Goal: Information Seeking & Learning: Compare options

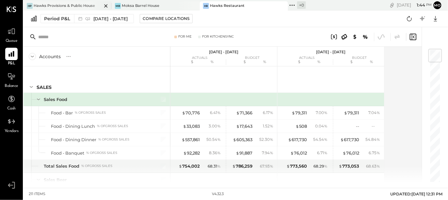
click at [83, 4] on div "Hawks Provisions & Public House" at bounding box center [64, 5] width 61 height 5
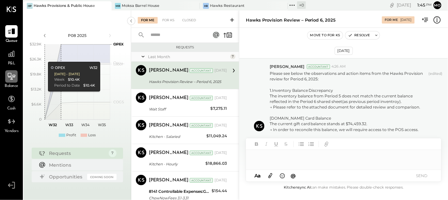
scroll to position [160, 0]
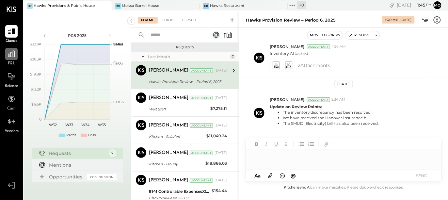
click at [10, 52] on icon at bounding box center [11, 54] width 8 height 8
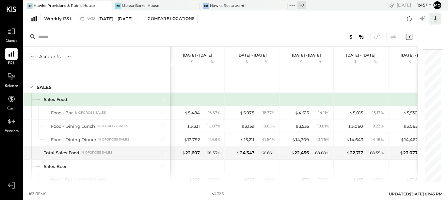
click at [433, 19] on icon at bounding box center [436, 18] width 8 height 8
click at [355, 19] on div "Weekly P&L W32 [DATE] - [DATE] Compare Locations CSV Google Sheets Excel" at bounding box center [236, 18] width 425 height 17
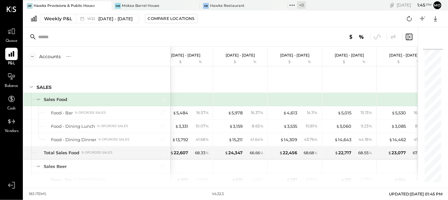
scroll to position [154, 0]
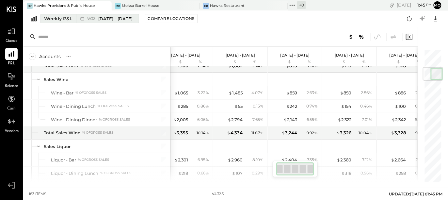
click at [58, 18] on div "Weekly P&L" at bounding box center [58, 18] width 28 height 7
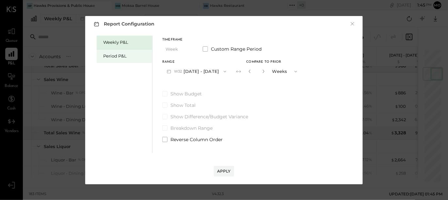
click at [109, 54] on div "Period P&L" at bounding box center [126, 56] width 46 height 6
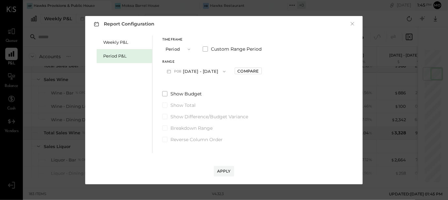
click at [223, 71] on icon "button" at bounding box center [224, 71] width 5 height 5
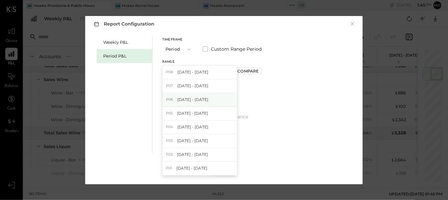
click at [212, 95] on div "P06 [DATE] - [DATE]" at bounding box center [200, 100] width 74 height 14
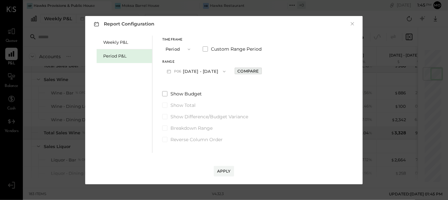
click at [248, 72] on div "Compare" at bounding box center [248, 71] width 21 height 6
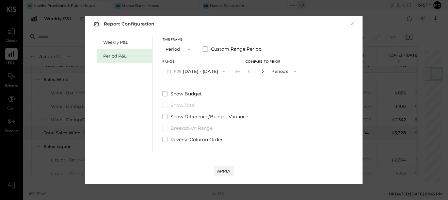
click at [263, 73] on icon "button" at bounding box center [263, 71] width 4 height 4
click at [263, 72] on icon "button" at bounding box center [263, 71] width 4 height 4
type input "*"
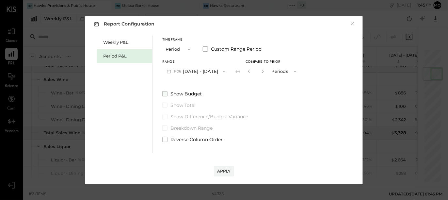
click at [164, 91] on span at bounding box center [164, 93] width 5 height 5
click at [222, 171] on div "Apply" at bounding box center [224, 171] width 14 height 6
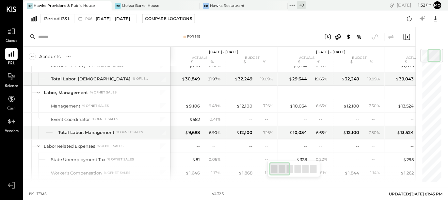
scroll to position [1175, 0]
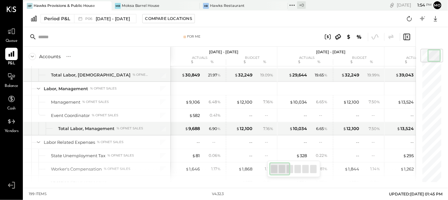
click at [361, 183] on div "HP Hawks Provisions & Public House MB [GEOGRAPHIC_DATA] [PERSON_NAME] Restauran…" at bounding box center [236, 94] width 425 height 188
click at [311, 167] on div at bounding box center [313, 169] width 7 height 8
click at [288, 169] on div at bounding box center [280, 168] width 21 height 13
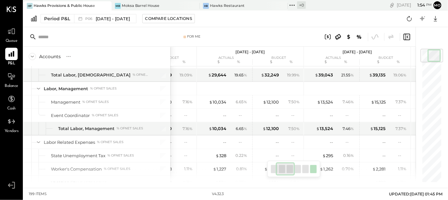
scroll to position [0, 85]
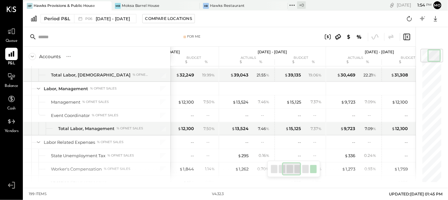
drag, startPoint x: 274, startPoint y: 169, endPoint x: 286, endPoint y: 169, distance: 11.1
click at [286, 169] on div at bounding box center [291, 168] width 19 height 13
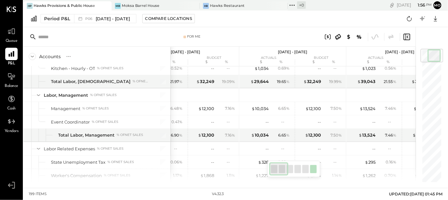
scroll to position [0, 0]
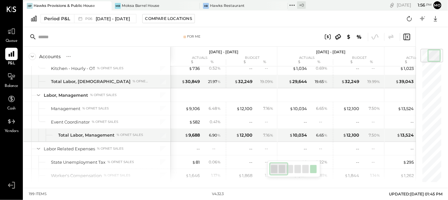
drag, startPoint x: 289, startPoint y: 168, endPoint x: 273, endPoint y: 168, distance: 15.0
click at [273, 168] on div at bounding box center [279, 168] width 19 height 13
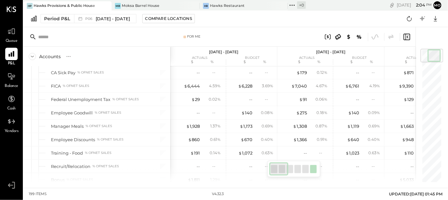
scroll to position [1288, 0]
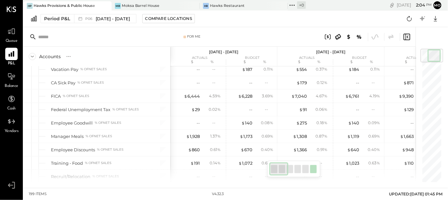
click at [78, 39] on input "text" at bounding box center [89, 37] width 103 height 12
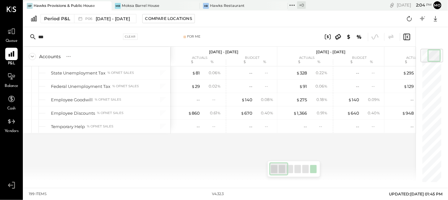
scroll to position [0, 0]
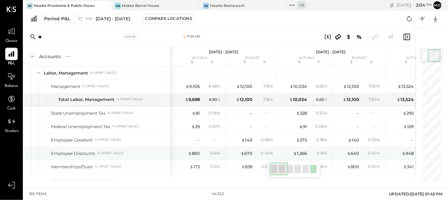
type input "*"
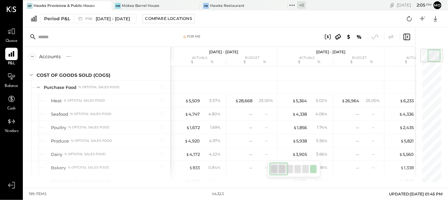
scroll to position [587, 0]
click at [224, 2] on div "[PERSON_NAME] Restaurant" at bounding box center [244, 5] width 88 height 9
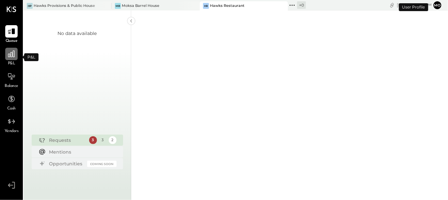
click at [11, 58] on div at bounding box center [11, 54] width 12 height 12
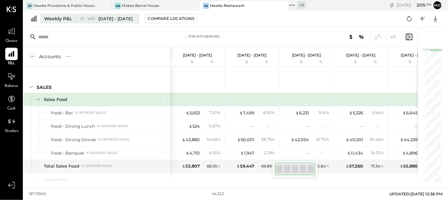
click at [57, 18] on div "Weekly P&L" at bounding box center [58, 18] width 28 height 7
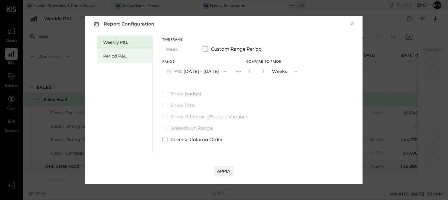
click at [110, 55] on div "Period P&L" at bounding box center [126, 56] width 46 height 6
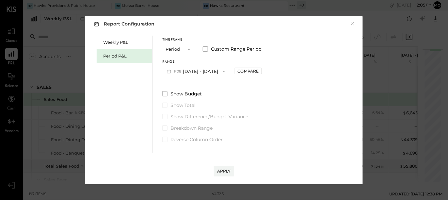
click at [223, 70] on icon "button" at bounding box center [224, 71] width 5 height 5
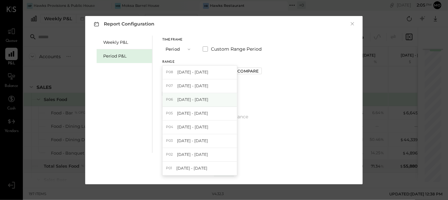
click at [209, 99] on div "P06 [DATE] - [DATE]" at bounding box center [200, 100] width 74 height 14
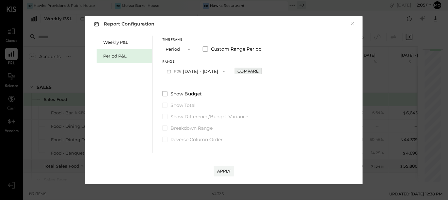
click at [246, 71] on div "Compare" at bounding box center [248, 71] width 21 height 6
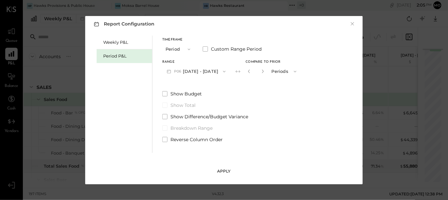
click at [216, 170] on button "Apply" at bounding box center [224, 171] width 20 height 10
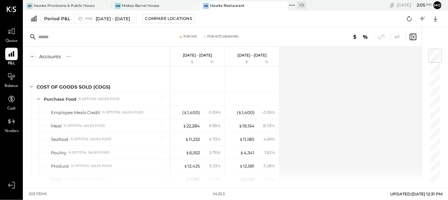
scroll to position [607, 0]
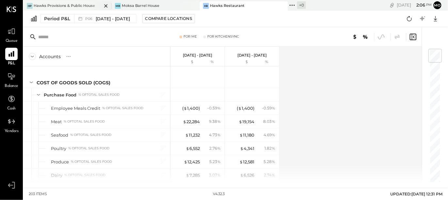
click at [80, 5] on div "Hawks Provisions & Public House" at bounding box center [64, 5] width 61 height 5
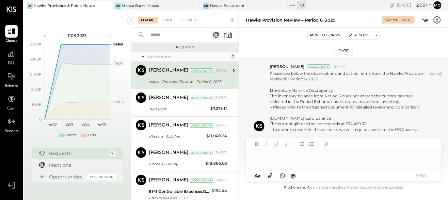
scroll to position [160, 0]
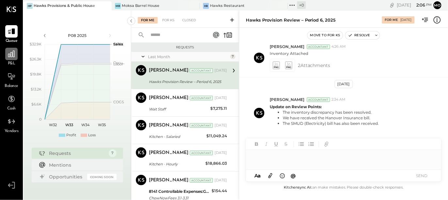
click at [14, 58] on icon at bounding box center [11, 54] width 8 height 8
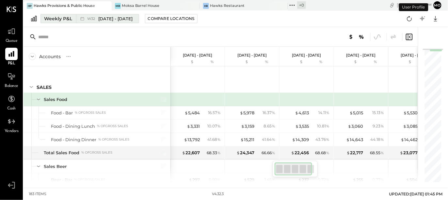
click at [59, 19] on div "Weekly P&L" at bounding box center [58, 18] width 28 height 7
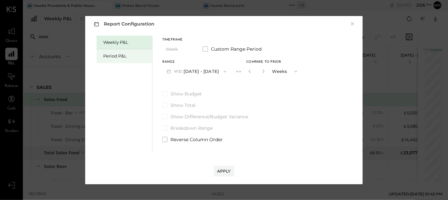
click at [109, 55] on div "Period P&L" at bounding box center [126, 56] width 46 height 6
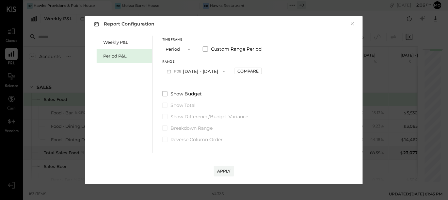
click at [226, 70] on icon "button" at bounding box center [224, 71] width 5 height 5
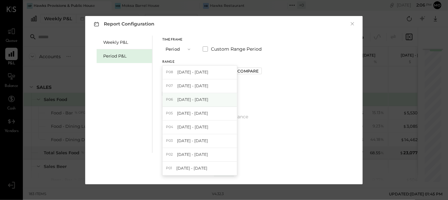
click at [206, 97] on span "[DATE] - [DATE]" at bounding box center [193, 100] width 31 height 6
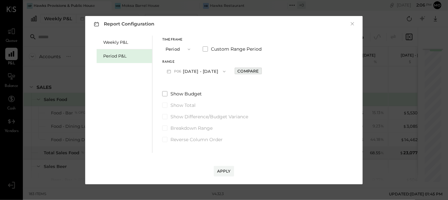
click at [246, 69] on div "Compare" at bounding box center [248, 71] width 21 height 6
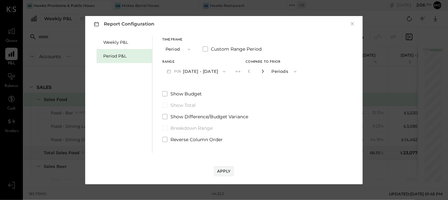
click at [262, 71] on icon "button" at bounding box center [263, 71] width 4 height 4
type input "*"
click at [227, 173] on div "Apply" at bounding box center [224, 171] width 14 height 6
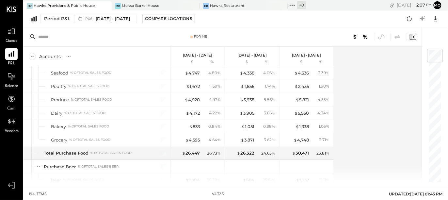
scroll to position [615, 0]
click at [104, 19] on span "[DATE] - [DATE]" at bounding box center [113, 19] width 34 height 6
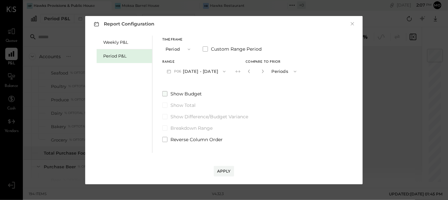
click at [163, 95] on span at bounding box center [164, 93] width 5 height 5
click at [221, 172] on div "Apply" at bounding box center [224, 171] width 14 height 6
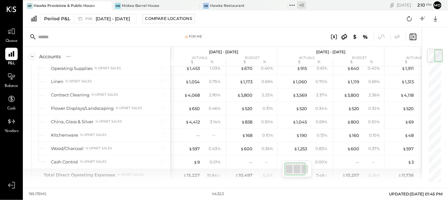
scroll to position [1528, 0]
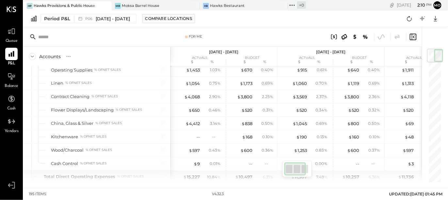
click at [79, 38] on input "text" at bounding box center [89, 37] width 103 height 12
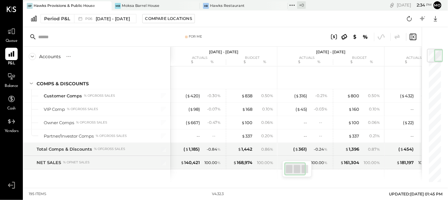
scroll to position [473, 0]
